Goal: Task Accomplishment & Management: Use online tool/utility

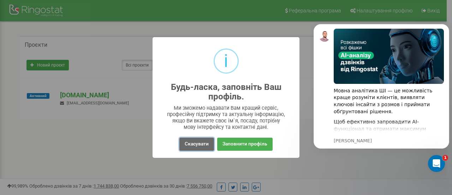
click at [208, 145] on button "Скасувати" at bounding box center [197, 144] width 35 height 13
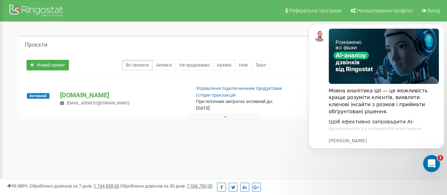
click at [226, 116] on icon at bounding box center [225, 116] width 3 height 5
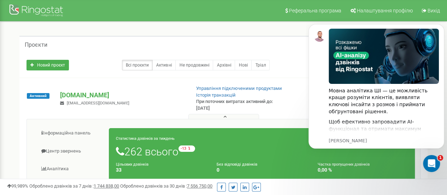
scroll to position [71, 0]
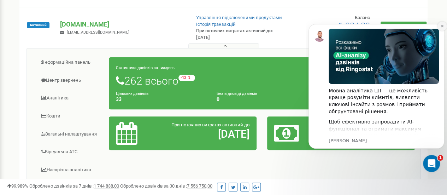
click at [441, 27] on icon "Dismiss notification" at bounding box center [442, 26] width 2 height 2
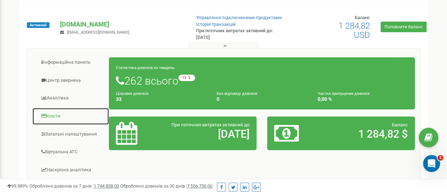
click at [59, 117] on link "Кошти" at bounding box center [70, 115] width 77 height 17
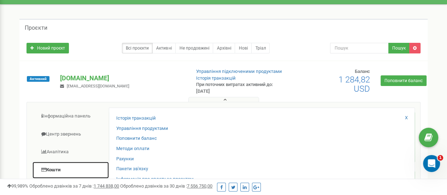
scroll to position [0, 0]
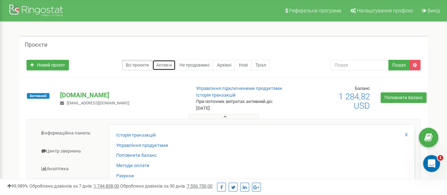
click at [170, 63] on link "Активні" at bounding box center [163, 65] width 23 height 11
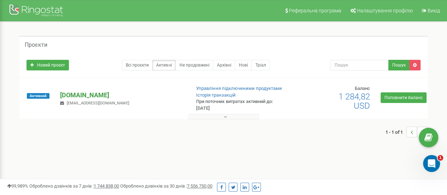
click at [77, 93] on p "[DOMAIN_NAME]" at bounding box center [122, 94] width 124 height 9
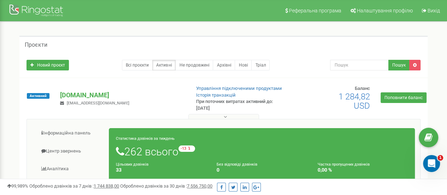
scroll to position [71, 0]
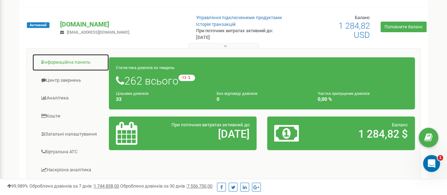
click at [68, 63] on link "Інформаційна панель" at bounding box center [70, 62] width 77 height 17
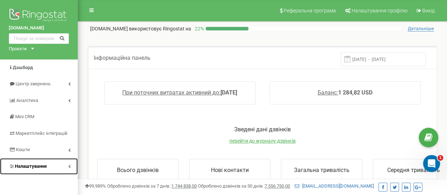
click at [44, 164] on span "Налаштування" at bounding box center [31, 165] width 32 height 5
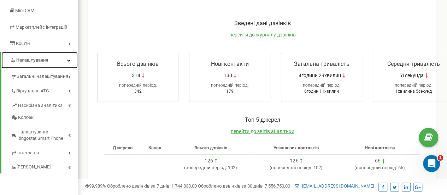
scroll to position [141, 0]
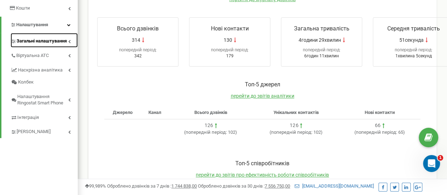
click at [42, 45] on span "Загальні налаштування" at bounding box center [42, 41] width 50 height 7
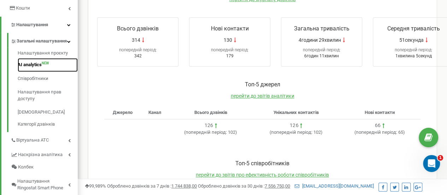
click at [39, 70] on link "AI analytics NEW" at bounding box center [48, 65] width 60 height 14
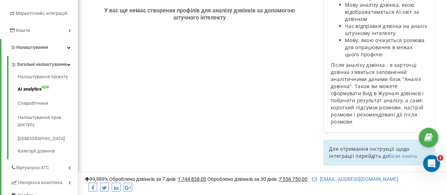
scroll to position [194, 0]
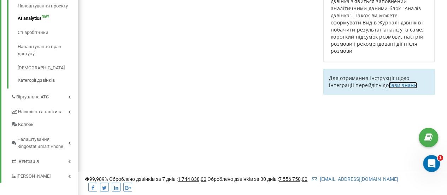
click at [409, 82] on link "бази знань" at bounding box center [403, 85] width 28 height 7
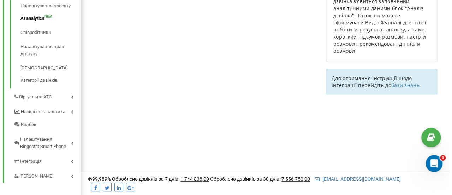
scroll to position [17, 0]
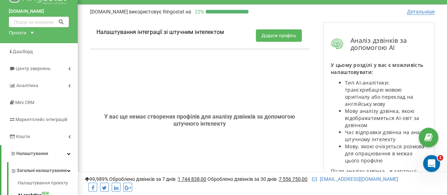
click at [256, 34] on button "Додати профіль" at bounding box center [279, 35] width 46 height 12
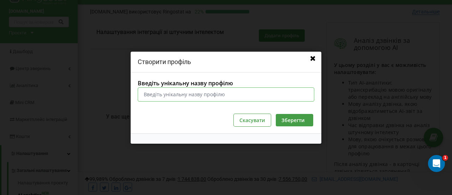
click at [158, 95] on input "Введіть унікальну назву профілю" at bounding box center [226, 94] width 177 height 14
type input "N"
type input "TEST"
